Goal: Transaction & Acquisition: Purchase product/service

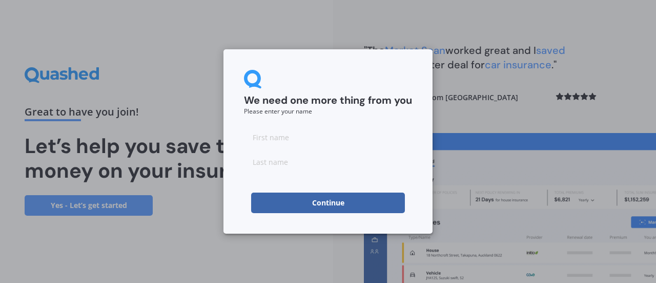
click at [274, 135] on input at bounding box center [328, 137] width 168 height 21
type input "Jess"
type input "McWilliams"
click button "Continue" at bounding box center [328, 202] width 154 height 21
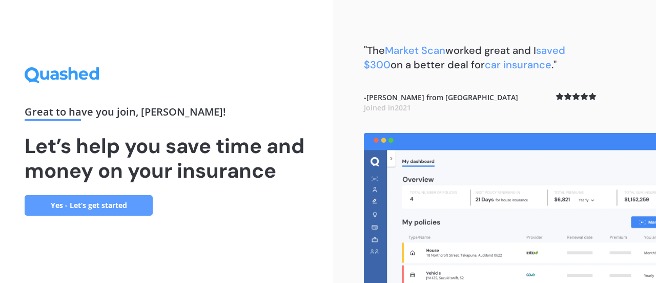
click at [115, 206] on link "Yes - Let’s get started" at bounding box center [89, 205] width 128 height 21
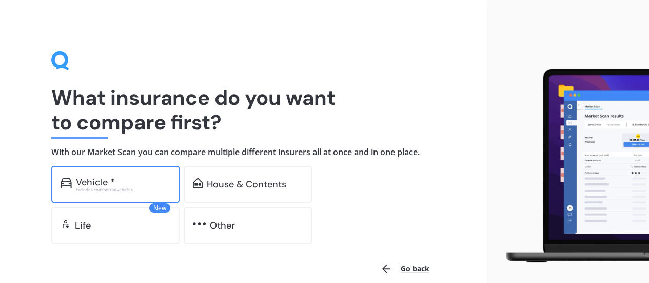
click at [114, 195] on div "Vehicle * Excludes commercial vehicles" at bounding box center [115, 184] width 128 height 37
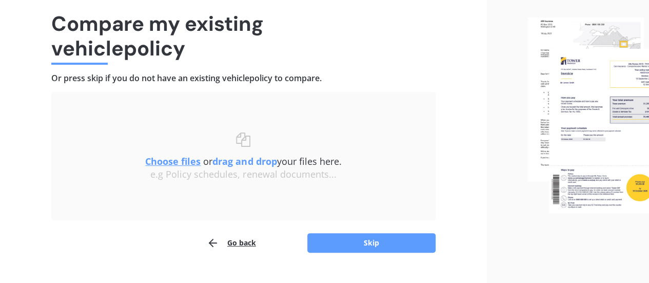
scroll to position [95, 0]
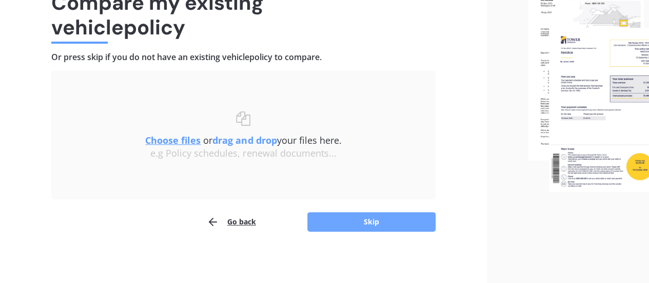
click at [374, 219] on button "Skip" at bounding box center [371, 221] width 128 height 19
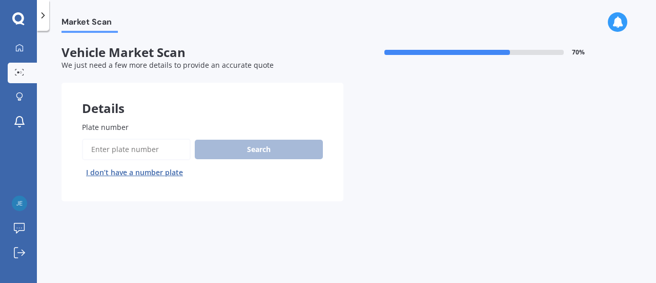
click at [141, 147] on input "Plate number" at bounding box center [136, 149] width 109 height 22
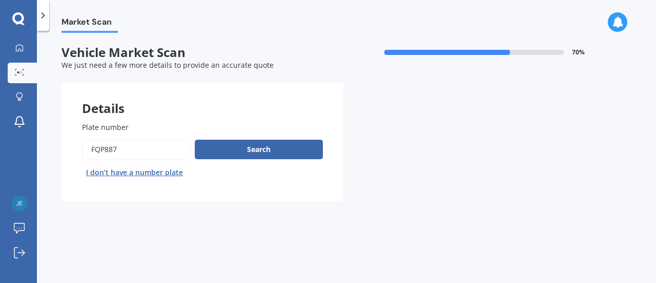
type input "fqp887"
click at [0, 0] on button "Next" at bounding box center [0, 0] width 0 height 0
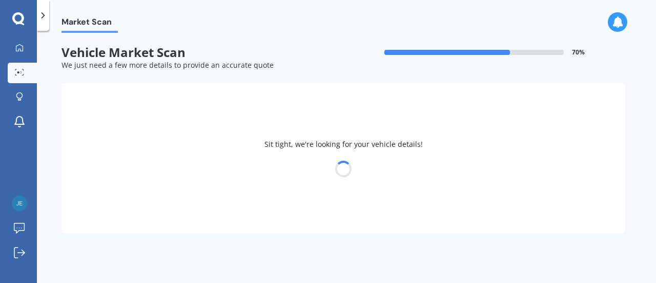
select select "SUZUKI"
select select "ALTO"
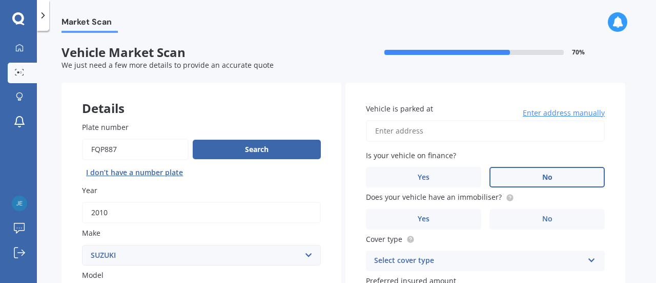
click at [501, 177] on label "No" at bounding box center [547, 177] width 115 height 21
click at [0, 0] on input "No" at bounding box center [0, 0] width 0 height 0
click at [455, 127] on input "Vehicle is parked at" at bounding box center [485, 131] width 239 height 22
type input "423 Avonhead Road, Avonhead, Christchurch 8042"
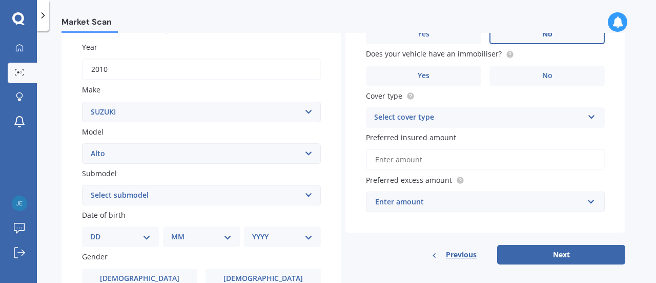
scroll to position [154, 0]
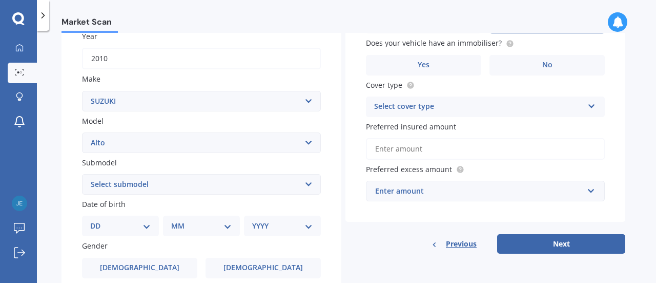
click at [458, 52] on div "Does your vehicle have an immobiliser? Yes No" at bounding box center [485, 55] width 239 height 37
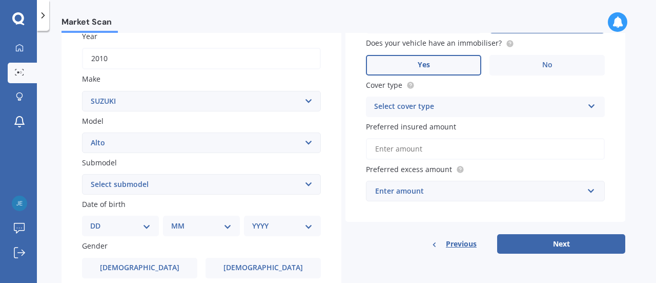
click at [434, 62] on label "Yes" at bounding box center [423, 65] width 115 height 21
click at [0, 0] on input "Yes" at bounding box center [0, 0] width 0 height 0
click at [442, 105] on div "Select cover type" at bounding box center [478, 107] width 209 height 12
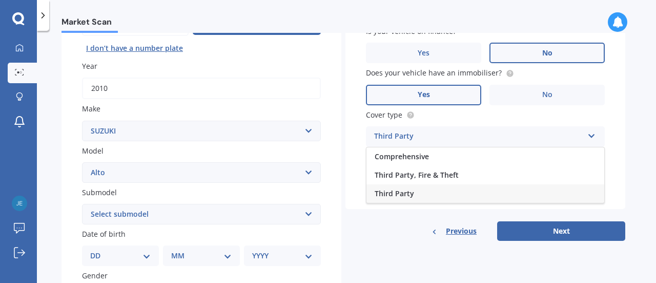
scroll to position [138, 0]
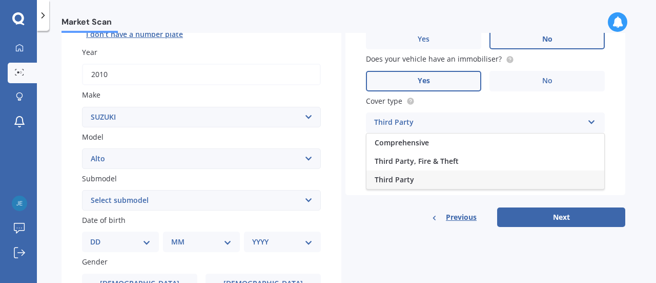
click at [508, 177] on div "Third Party" at bounding box center [486, 179] width 238 height 18
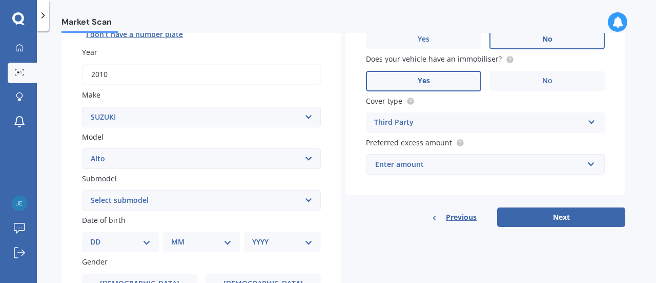
click at [501, 158] on div "Enter amount" at bounding box center [479, 163] width 208 height 11
click at [442, 185] on div "Vehicle is parked at 423 Avonhead Road, Avonhead, Christchurch 8042 Enter addre…" at bounding box center [486, 70] width 280 height 250
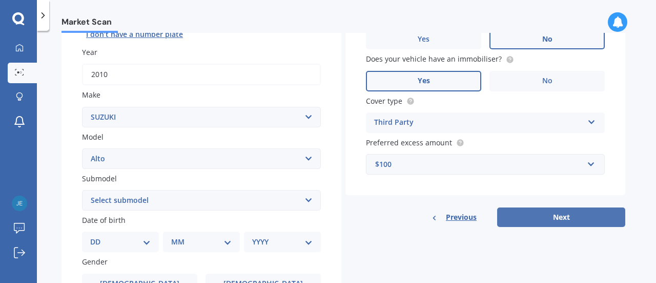
click at [531, 217] on button "Next" at bounding box center [561, 216] width 128 height 19
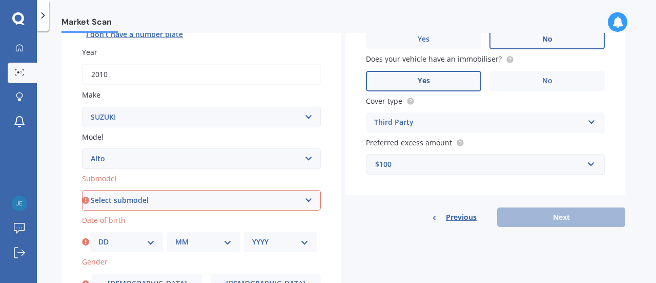
scroll to position [180, 0]
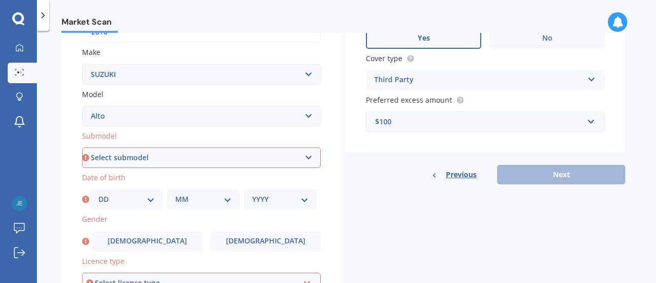
click at [275, 161] on select "Select submodel (All) Turbo RS" at bounding box center [201, 157] width 239 height 21
select select "(ALL)"
click at [82, 148] on select "Select submodel (All) Turbo RS" at bounding box center [201, 157] width 239 height 21
click at [152, 198] on select "DD 01 02 03 04 05 06 07 08 09 10 11 12 13 14 15 16 17 18 19 20 21 22 23 24 25 2…" at bounding box center [126, 198] width 56 height 11
select select "21"
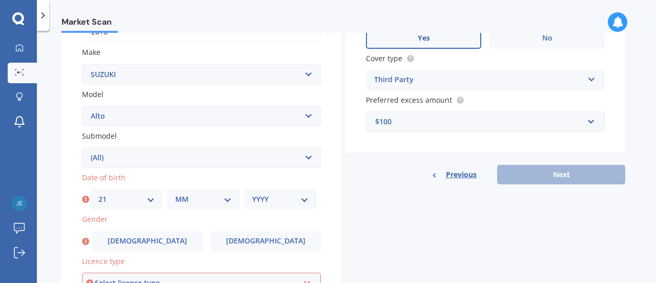
click at [98, 194] on select "DD 01 02 03 04 05 06 07 08 09 10 11 12 13 14 15 16 17 18 19 20 21 22 23 24 25 2…" at bounding box center [126, 198] width 56 height 11
click at [186, 198] on select "MM 01 02 03 04 05 06 07 08 09 10 11 12" at bounding box center [203, 198] width 56 height 11
select select "12"
click at [175, 194] on select "MM 01 02 03 04 05 06 07 08 09 10 11 12" at bounding box center [203, 198] width 56 height 11
click at [412, 116] on div "$100" at bounding box center [479, 121] width 208 height 11
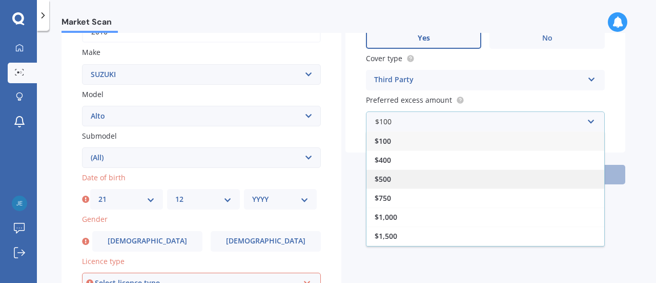
click at [425, 188] on div "$500" at bounding box center [486, 178] width 238 height 19
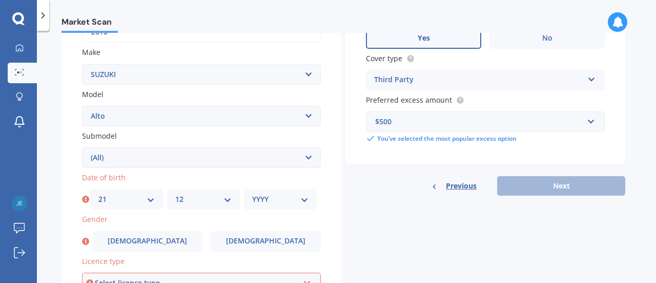
click at [281, 191] on div "YYYY 2025 2024 2023 2022 2021 2020 2019 2018 2017 2016 2015 2014 2013 2012 2011…" at bounding box center [280, 199] width 73 height 21
click at [290, 198] on select "YYYY 2025 2024 2023 2022 2021 2020 2019 2018 2017 2016 2015 2014 2013 2012 2011…" at bounding box center [280, 198] width 56 height 11
select select "1998"
click at [252, 194] on select "YYYY 2025 2024 2023 2022 2021 2020 2019 2018 2017 2016 2015 2014 2013 2012 2011…" at bounding box center [280, 198] width 56 height 11
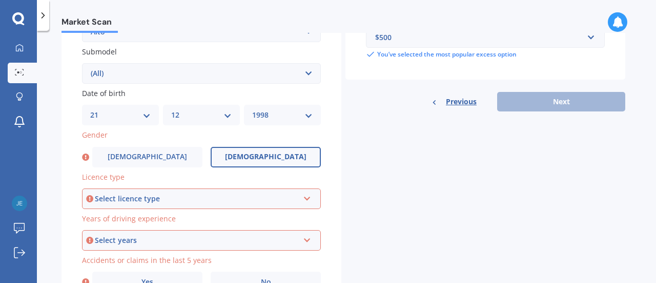
click at [233, 154] on label "Female" at bounding box center [266, 157] width 110 height 21
click at [0, 0] on input "Female" at bounding box center [0, 0] width 0 height 0
click at [199, 203] on div "Select licence type" at bounding box center [197, 198] width 204 height 11
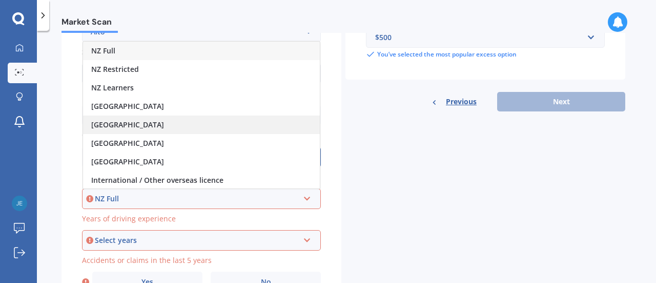
click at [161, 132] on div "United Kingdom" at bounding box center [201, 124] width 237 height 18
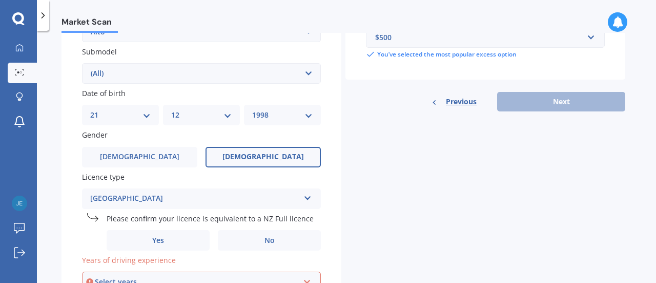
scroll to position [2, 0]
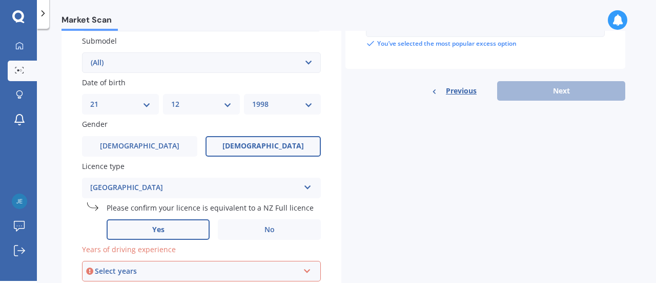
click at [188, 236] on label "Yes" at bounding box center [158, 229] width 103 height 21
click at [0, 0] on input "Yes" at bounding box center [0, 0] width 0 height 0
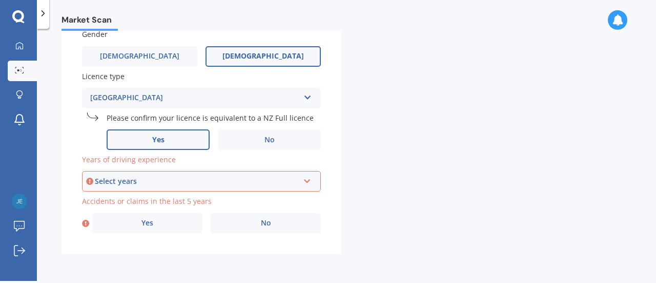
click at [264, 178] on div "Select years" at bounding box center [197, 180] width 204 height 11
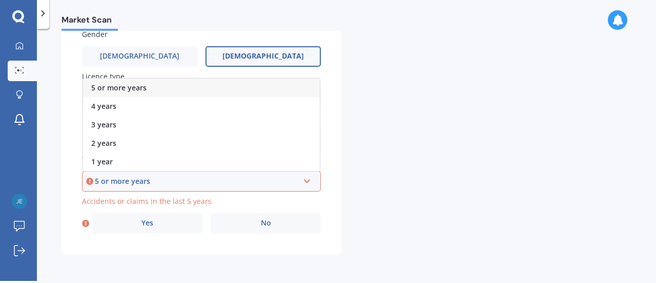
click at [190, 89] on div "5 or more years" at bounding box center [201, 87] width 237 height 18
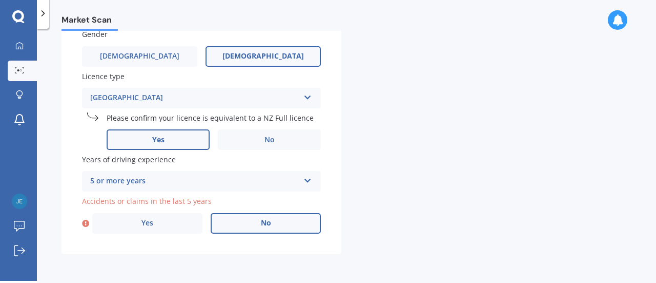
click at [271, 230] on label "No" at bounding box center [266, 223] width 110 height 21
click at [0, 0] on input "No" at bounding box center [0, 0] width 0 height 0
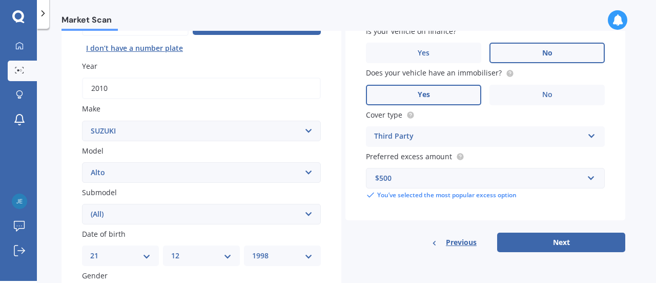
scroll to position [144, 0]
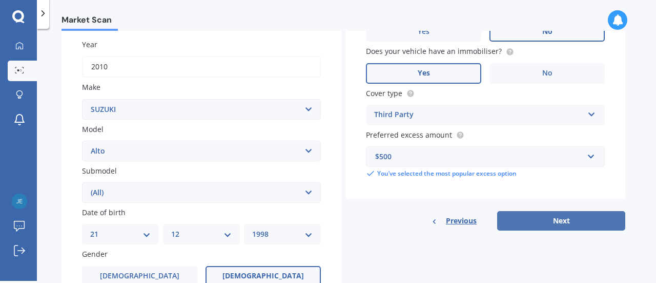
click at [520, 223] on button "Next" at bounding box center [561, 220] width 128 height 19
select select "21"
select select "12"
select select "1998"
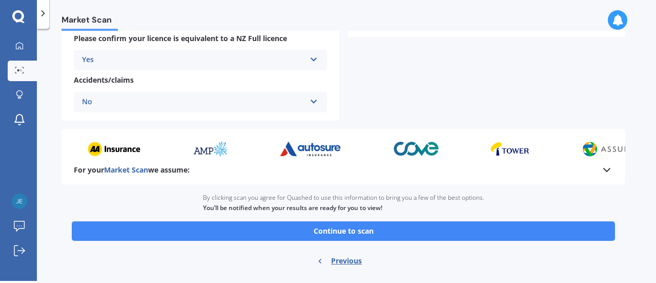
scroll to position [276, 0]
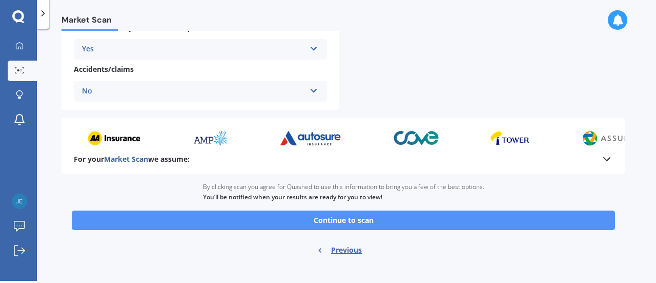
click at [454, 217] on button "Continue to scan" at bounding box center [344, 219] width 544 height 19
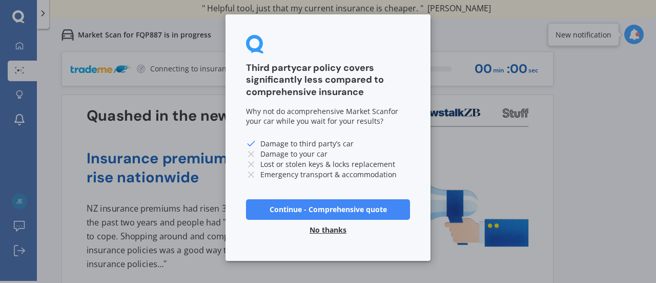
click at [319, 213] on button "Continue - Comprehensive quote" at bounding box center [328, 209] width 164 height 21
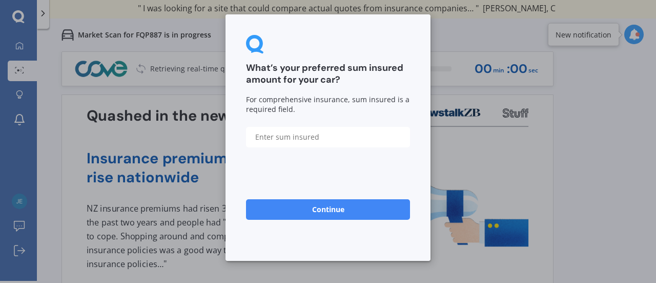
click at [281, 138] on input "text" at bounding box center [328, 137] width 164 height 21
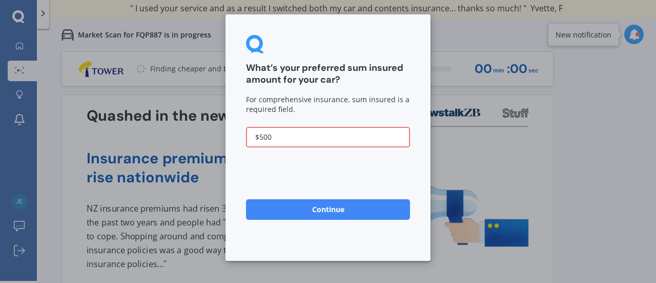
type input "$500"
click at [246, 199] on button "Continue" at bounding box center [328, 209] width 164 height 21
click at [318, 215] on button "Continue" at bounding box center [328, 209] width 164 height 21
drag, startPoint x: 656, startPoint y: 99, endPoint x: 655, endPoint y: 51, distance: 48.2
click at [655, 51] on div "What’s your preferred sum insured amount for your car? For comprehensive insura…" at bounding box center [328, 141] width 656 height 283
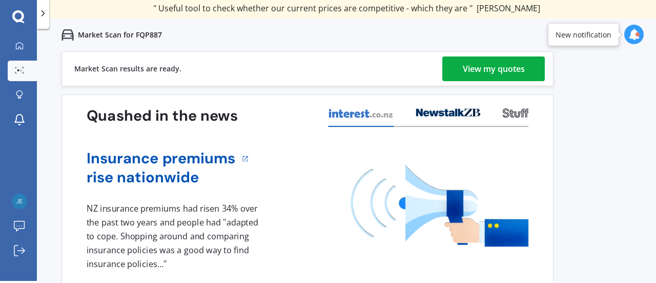
click at [532, 63] on link "View my quotes" at bounding box center [494, 68] width 103 height 25
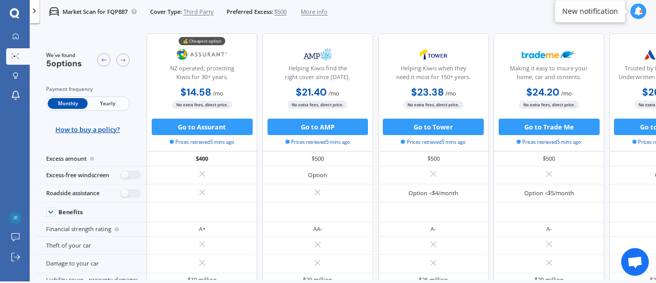
click at [95, 103] on span "Yearly" at bounding box center [108, 103] width 40 height 11
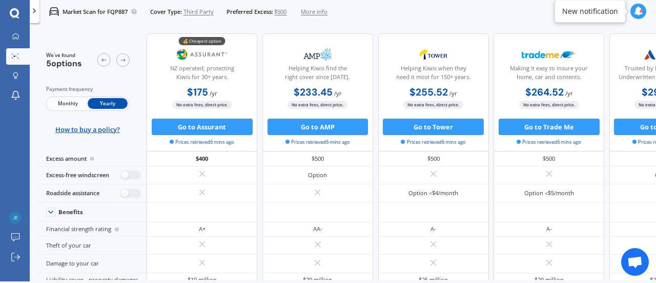
click at [74, 106] on span "Monthly" at bounding box center [68, 103] width 40 height 11
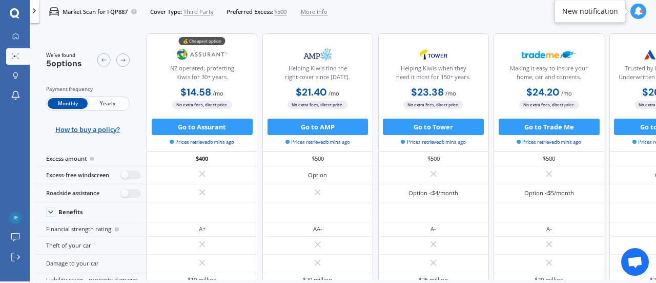
click at [192, 11] on span "Third Party" at bounding box center [199, 12] width 30 height 8
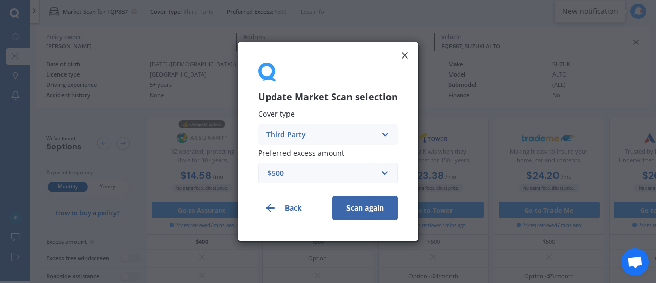
click at [308, 130] on div "Third Party" at bounding box center [322, 134] width 110 height 11
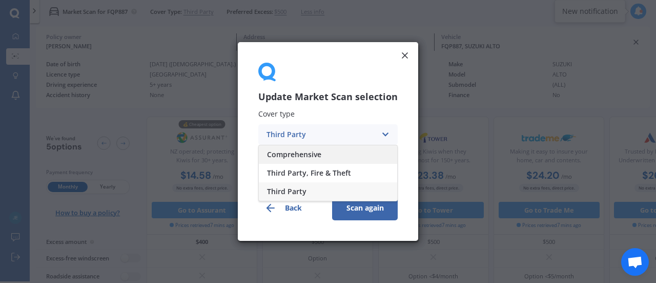
click at [310, 154] on span "Comprehensive" at bounding box center [294, 154] width 54 height 7
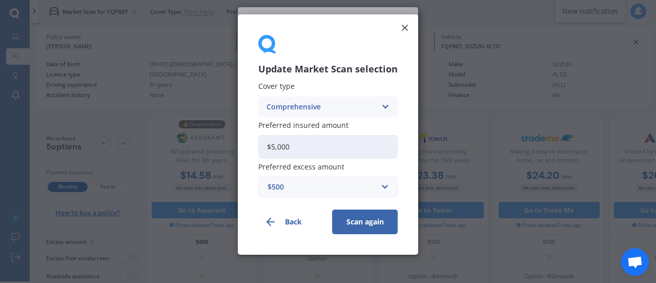
click at [363, 218] on button "Scan again" at bounding box center [365, 221] width 66 height 25
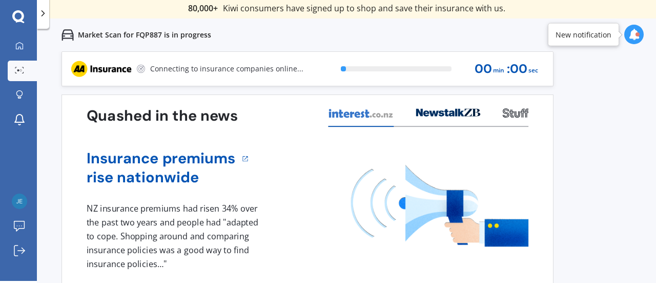
scroll to position [2, 0]
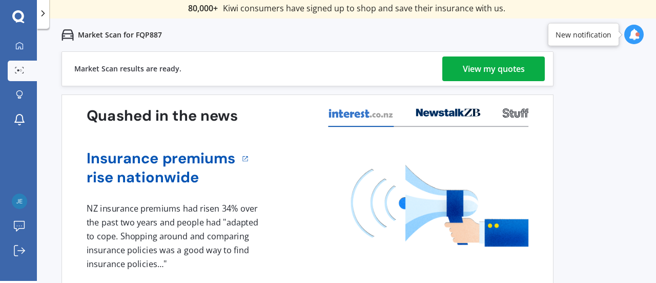
click at [501, 73] on div "View my quotes" at bounding box center [494, 68] width 62 height 25
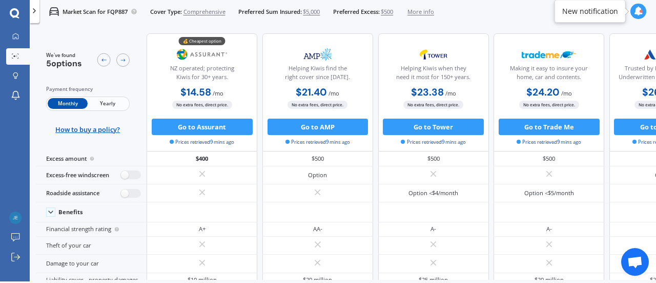
scroll to position [2, 0]
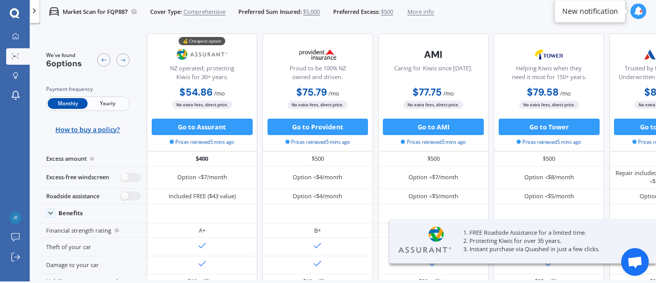
click at [123, 101] on span "Yearly" at bounding box center [108, 103] width 40 height 11
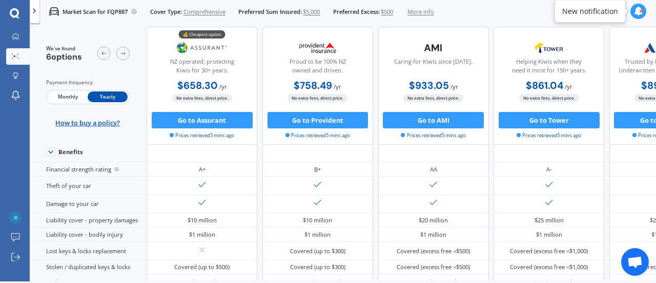
scroll to position [32, 0]
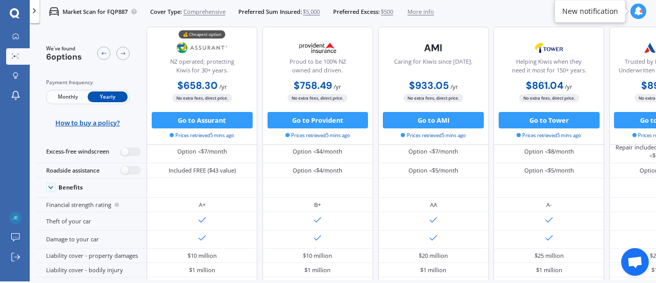
click at [194, 13] on span "Comprehensive" at bounding box center [205, 12] width 42 height 8
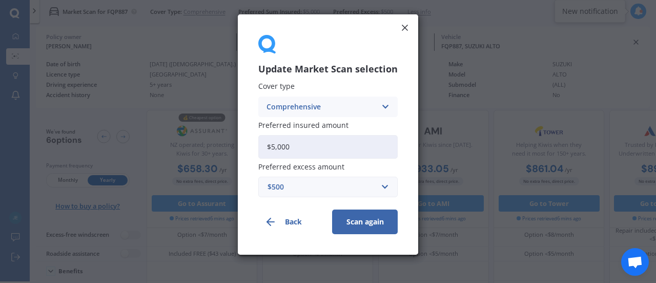
click at [309, 107] on div "Comprehensive" at bounding box center [322, 106] width 110 height 11
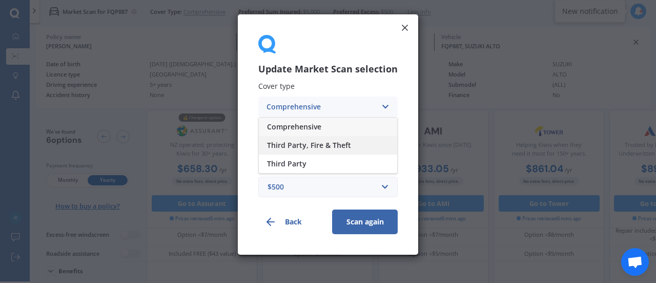
click at [312, 148] on span "Third Party, Fire & Theft" at bounding box center [309, 145] width 84 height 7
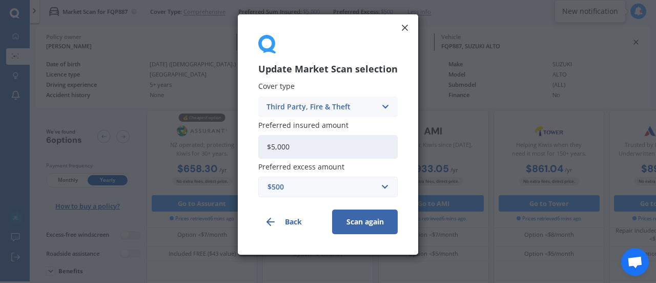
click at [405, 29] on icon at bounding box center [405, 28] width 10 height 10
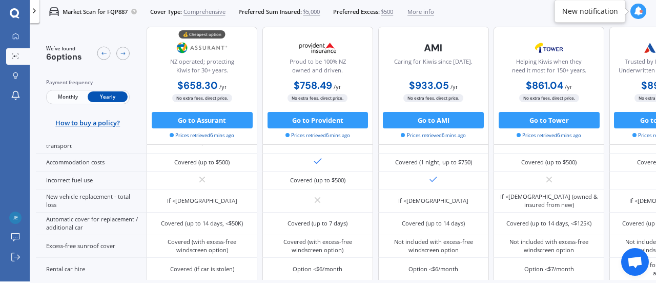
scroll to position [0, 0]
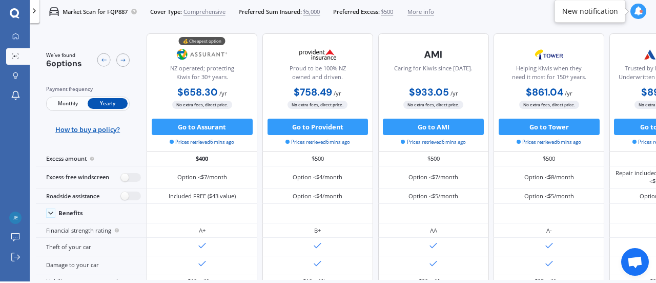
click at [210, 10] on span "Comprehensive" at bounding box center [205, 12] width 42 height 8
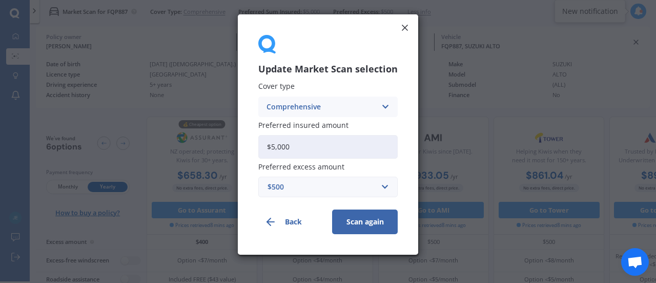
click at [324, 112] on div "Comprehensive" at bounding box center [322, 106] width 110 height 11
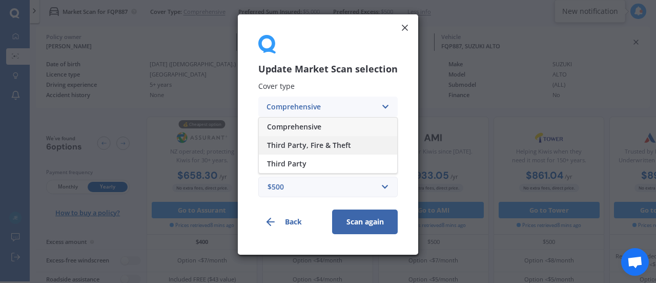
click at [325, 150] on div "Third Party, Fire & Theft" at bounding box center [328, 145] width 138 height 18
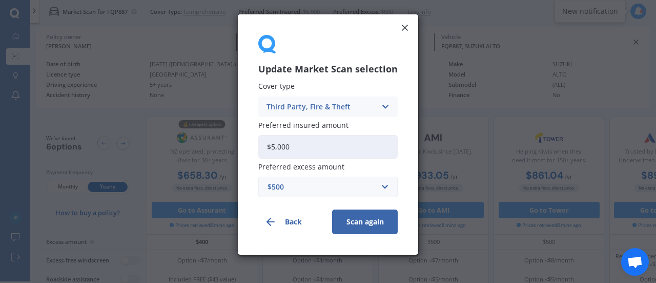
click at [368, 213] on button "Scan again" at bounding box center [365, 221] width 66 height 25
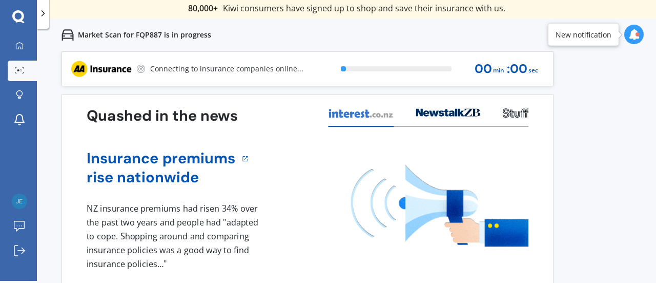
scroll to position [2, 0]
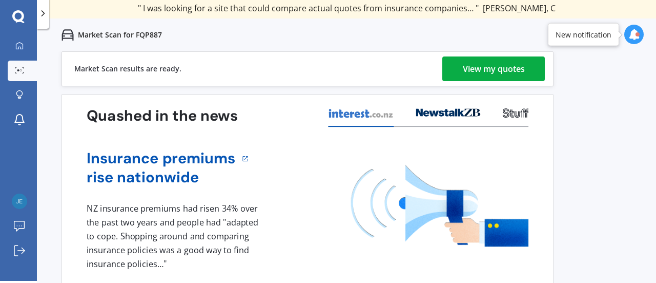
click at [368, 213] on img at bounding box center [439, 206] width 177 height 82
click at [480, 79] on div "View my quotes" at bounding box center [494, 68] width 62 height 25
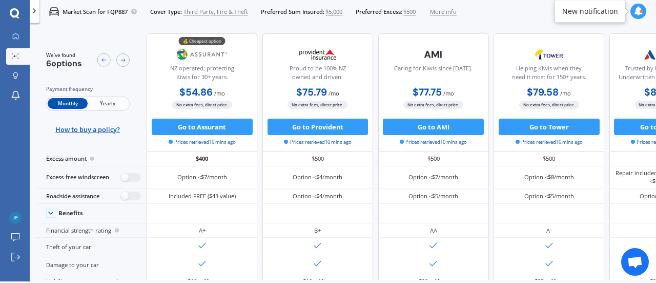
scroll to position [2, 0]
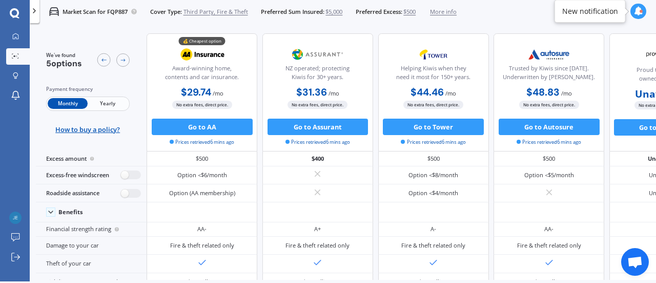
click at [117, 101] on span "Yearly" at bounding box center [108, 103] width 40 height 11
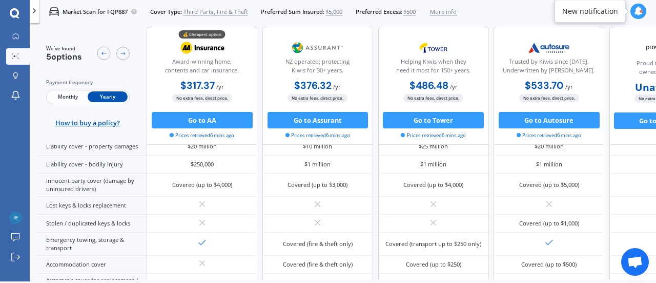
scroll to position [168, 0]
